Goal: Information Seeking & Learning: Check status

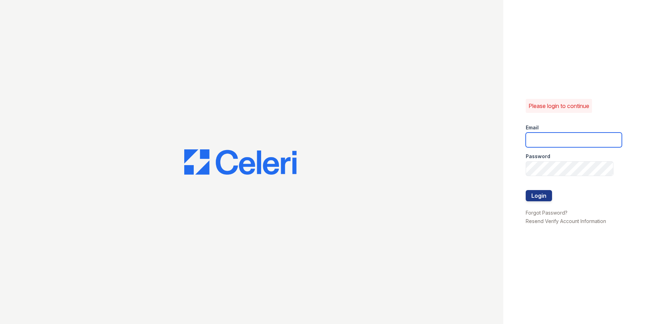
click at [545, 137] on input "email" at bounding box center [574, 140] width 96 height 15
type input "[PERSON_NAME][EMAIL_ADDRESS][PERSON_NAME][DOMAIN_NAME]"
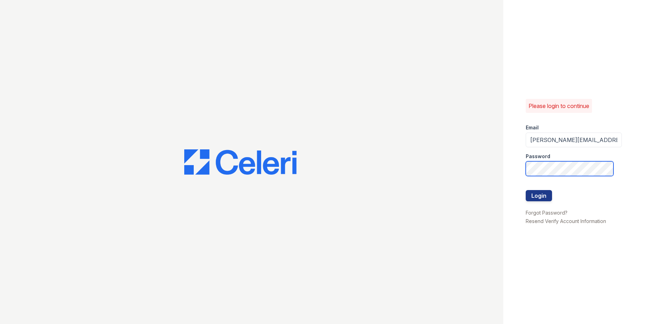
click at [395, 203] on div "Please login to continue Email candice.payne@trinity-pm.com Password Login Forg…" at bounding box center [335, 162] width 671 height 324
click at [526, 190] on button "Login" at bounding box center [539, 195] width 26 height 11
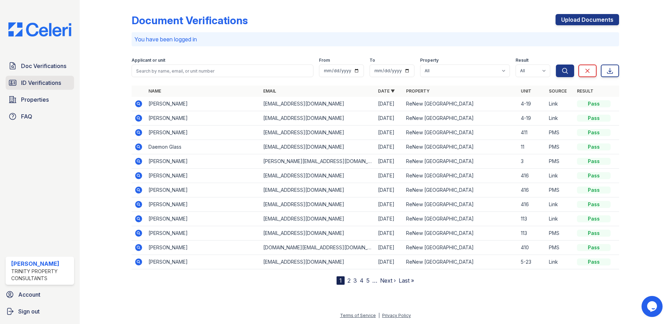
click at [41, 84] on span "ID Verifications" at bounding box center [41, 83] width 40 height 8
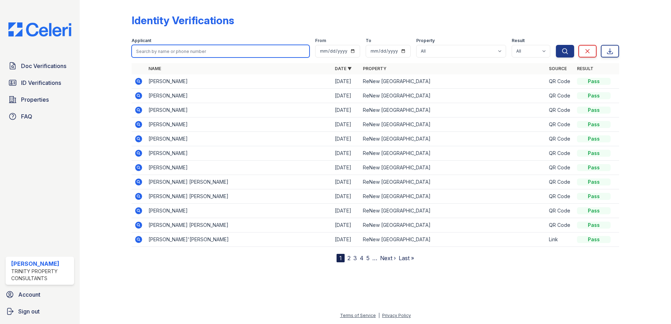
click at [163, 51] on input "search" at bounding box center [221, 51] width 178 height 13
type input "Eriko"
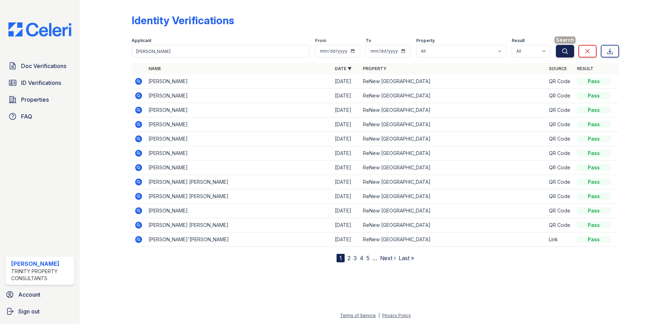
click at [563, 51] on icon "submit" at bounding box center [565, 50] width 5 height 5
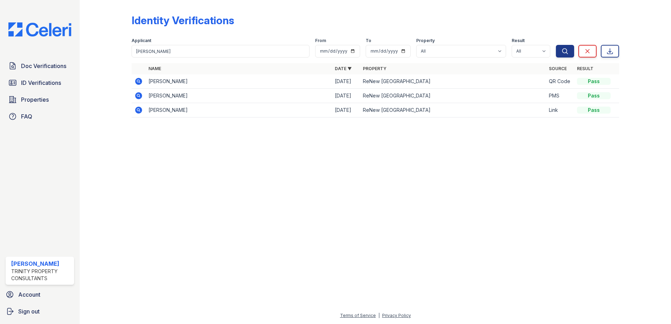
click at [137, 83] on icon at bounding box center [138, 81] width 7 height 7
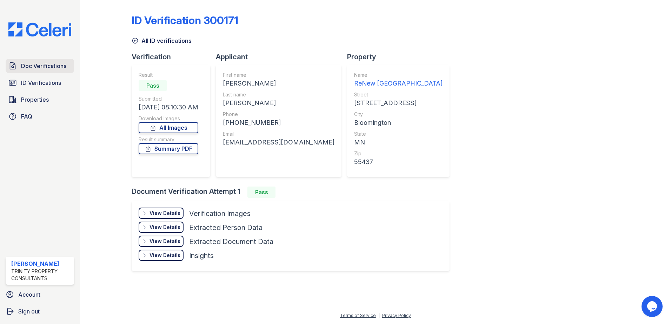
click at [66, 67] on span "Doc Verifications" at bounding box center [43, 66] width 45 height 8
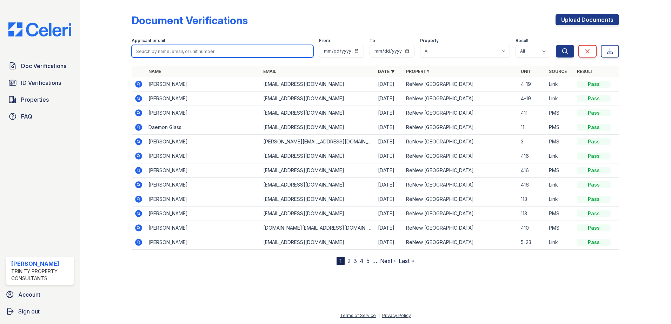
click at [223, 52] on input "search" at bounding box center [223, 51] width 182 height 13
type input "[PERSON_NAME]"
click at [567, 58] on form "Applicant or unit Eriko From To Property All ReNew West Bloomington Result All …" at bounding box center [376, 46] width 488 height 28
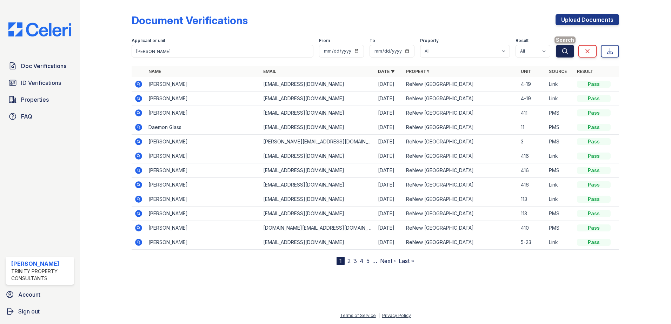
click at [564, 51] on icon "submit" at bounding box center [565, 51] width 7 height 7
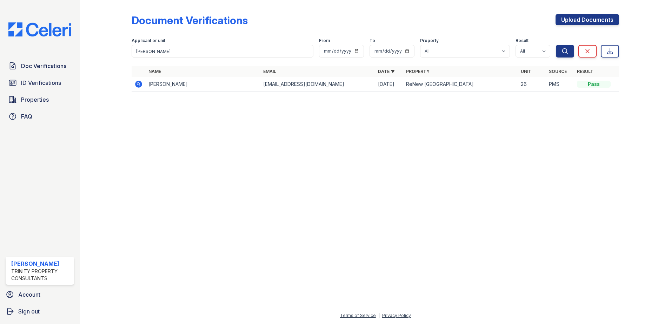
click at [139, 84] on icon at bounding box center [138, 84] width 2 height 2
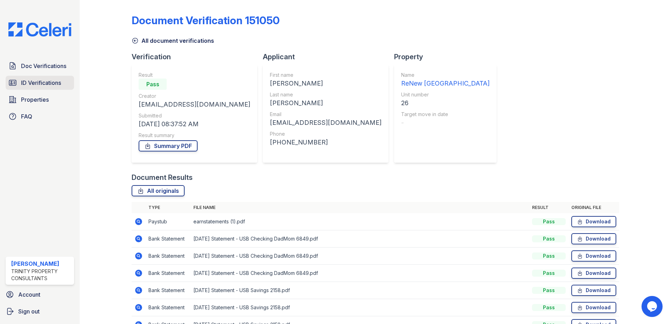
click at [25, 82] on span "ID Verifications" at bounding box center [41, 83] width 40 height 8
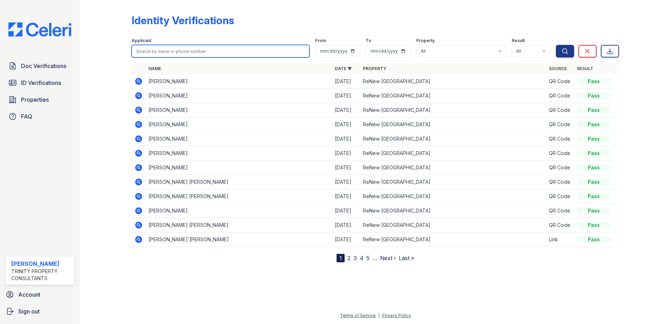
click at [149, 51] on input "search" at bounding box center [221, 51] width 178 height 13
type input "[PERSON_NAME]"
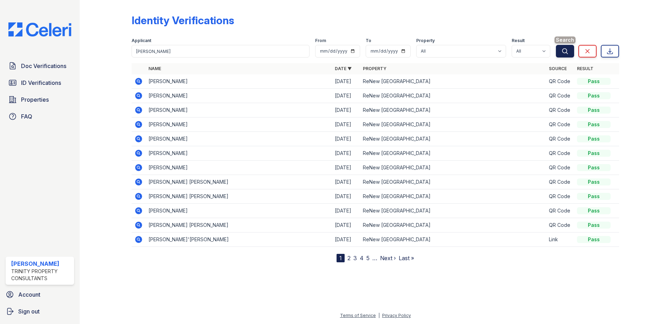
click at [561, 50] on button "Search" at bounding box center [565, 51] width 18 height 13
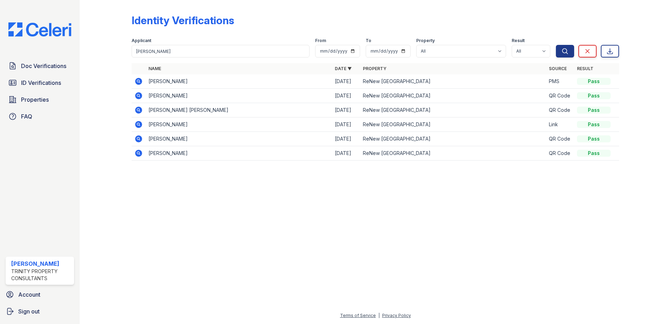
click at [137, 94] on icon at bounding box center [138, 95] width 7 height 7
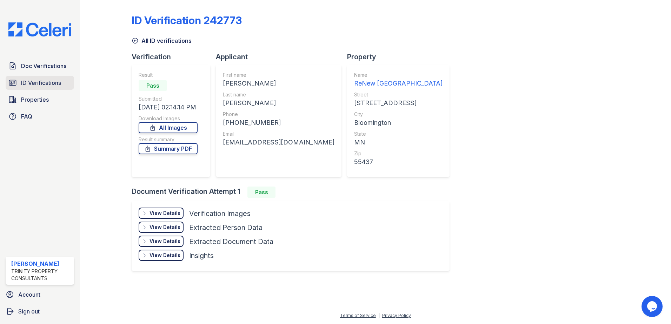
click at [32, 83] on span "ID Verifications" at bounding box center [41, 83] width 40 height 8
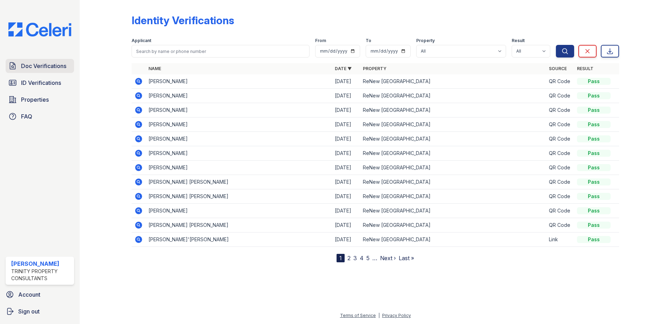
click at [34, 71] on link "Doc Verifications" at bounding box center [40, 66] width 68 height 14
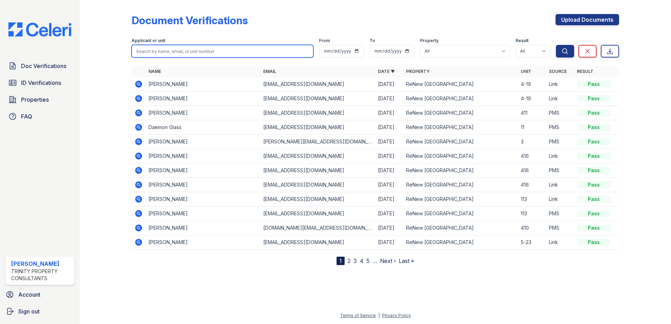
click at [152, 51] on input "search" at bounding box center [223, 51] width 182 height 13
type input "Roman"
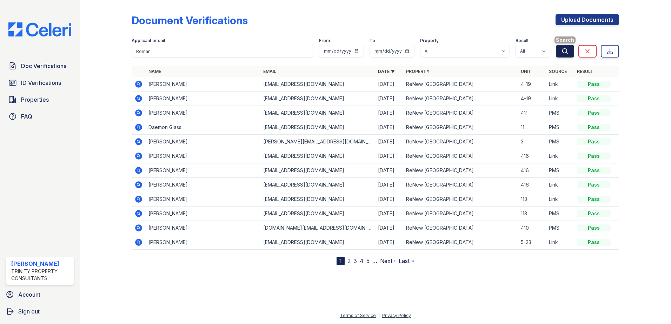
click at [565, 51] on icon "submit" at bounding box center [565, 51] width 7 height 7
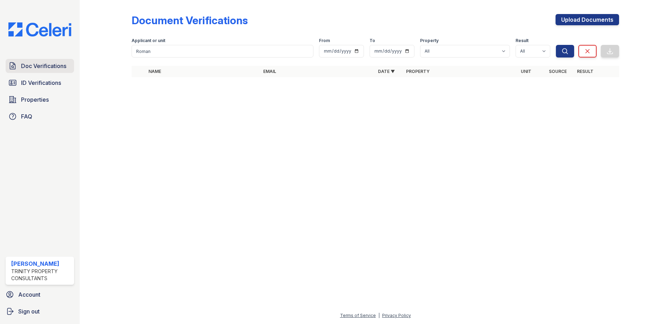
click at [60, 66] on span "Doc Verifications" at bounding box center [43, 66] width 45 height 8
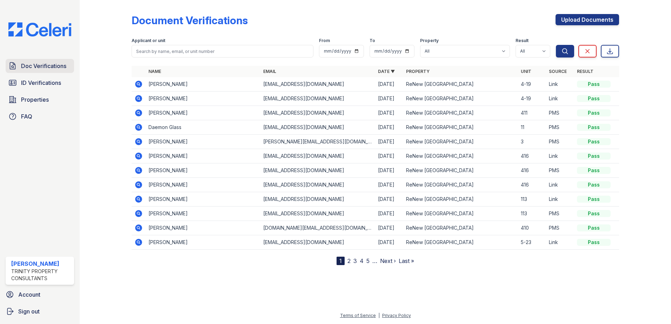
click at [48, 70] on span "Doc Verifications" at bounding box center [43, 66] width 45 height 8
click at [38, 68] on span "Doc Verifications" at bounding box center [43, 66] width 45 height 8
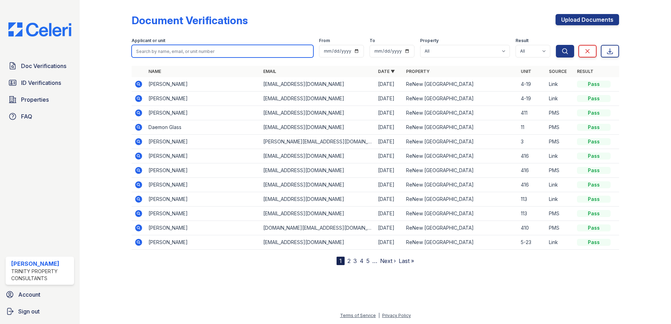
click at [149, 53] on input "search" at bounding box center [223, 51] width 182 height 13
type input "[PERSON_NAME]"
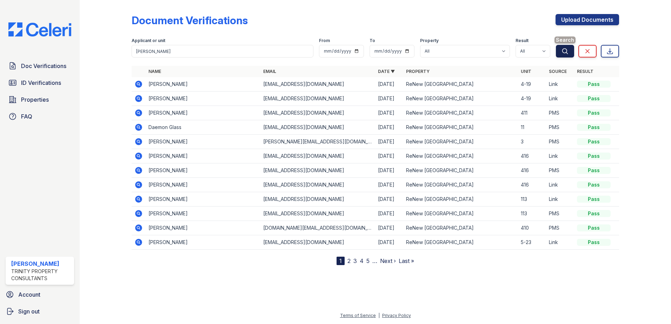
click at [570, 52] on button "Search" at bounding box center [565, 51] width 18 height 13
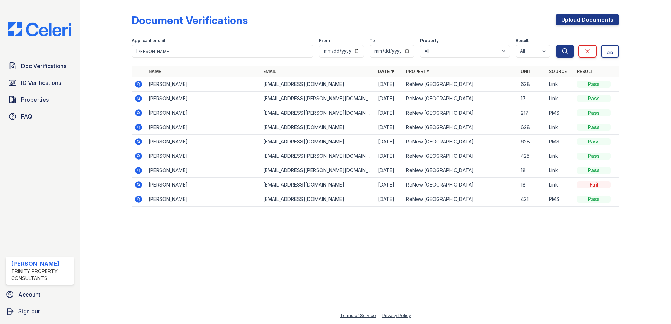
click at [138, 85] on icon at bounding box center [138, 84] width 8 height 8
